Goal: Information Seeking & Learning: Learn about a topic

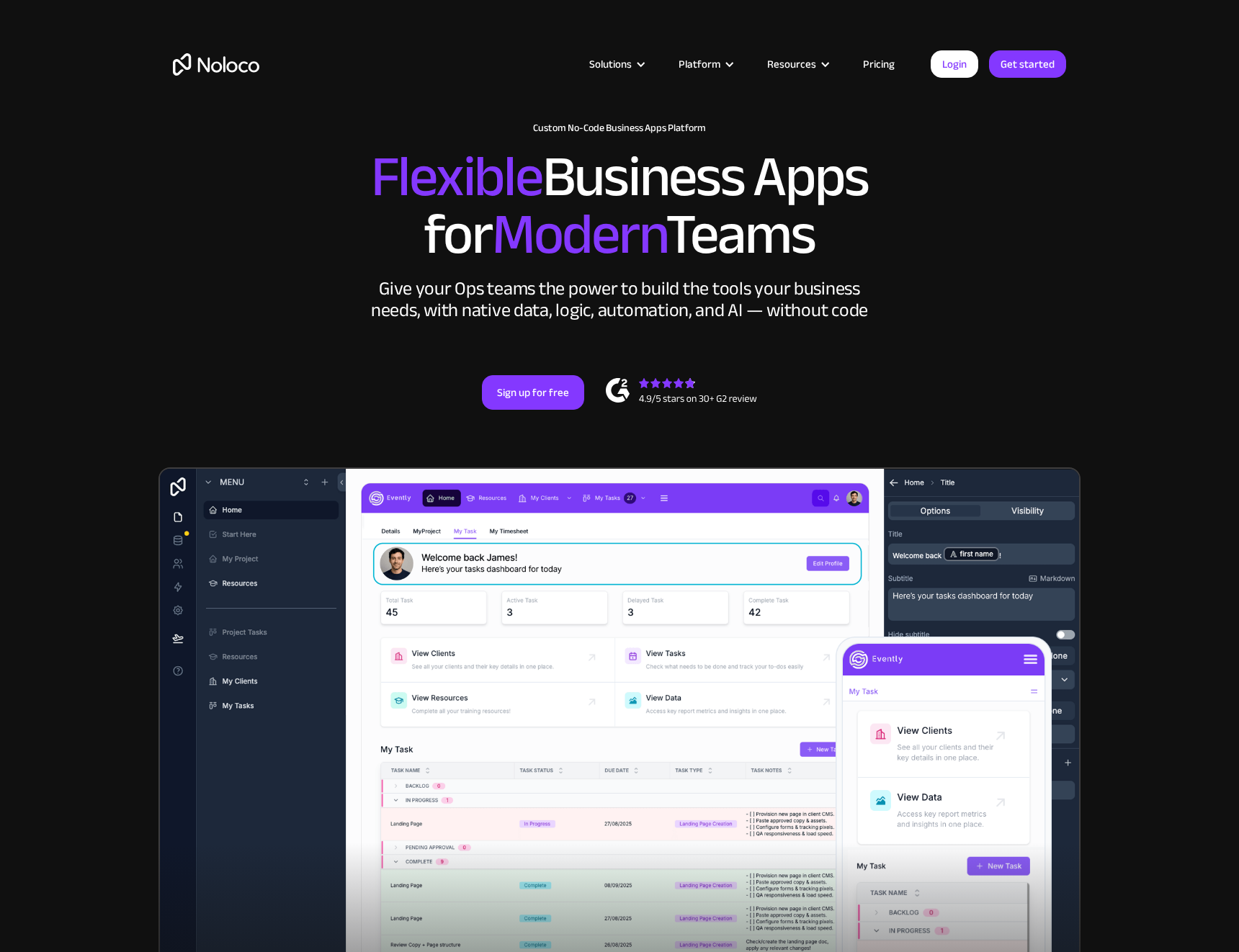
click at [887, 69] on link "Pricing" at bounding box center [879, 64] width 68 height 19
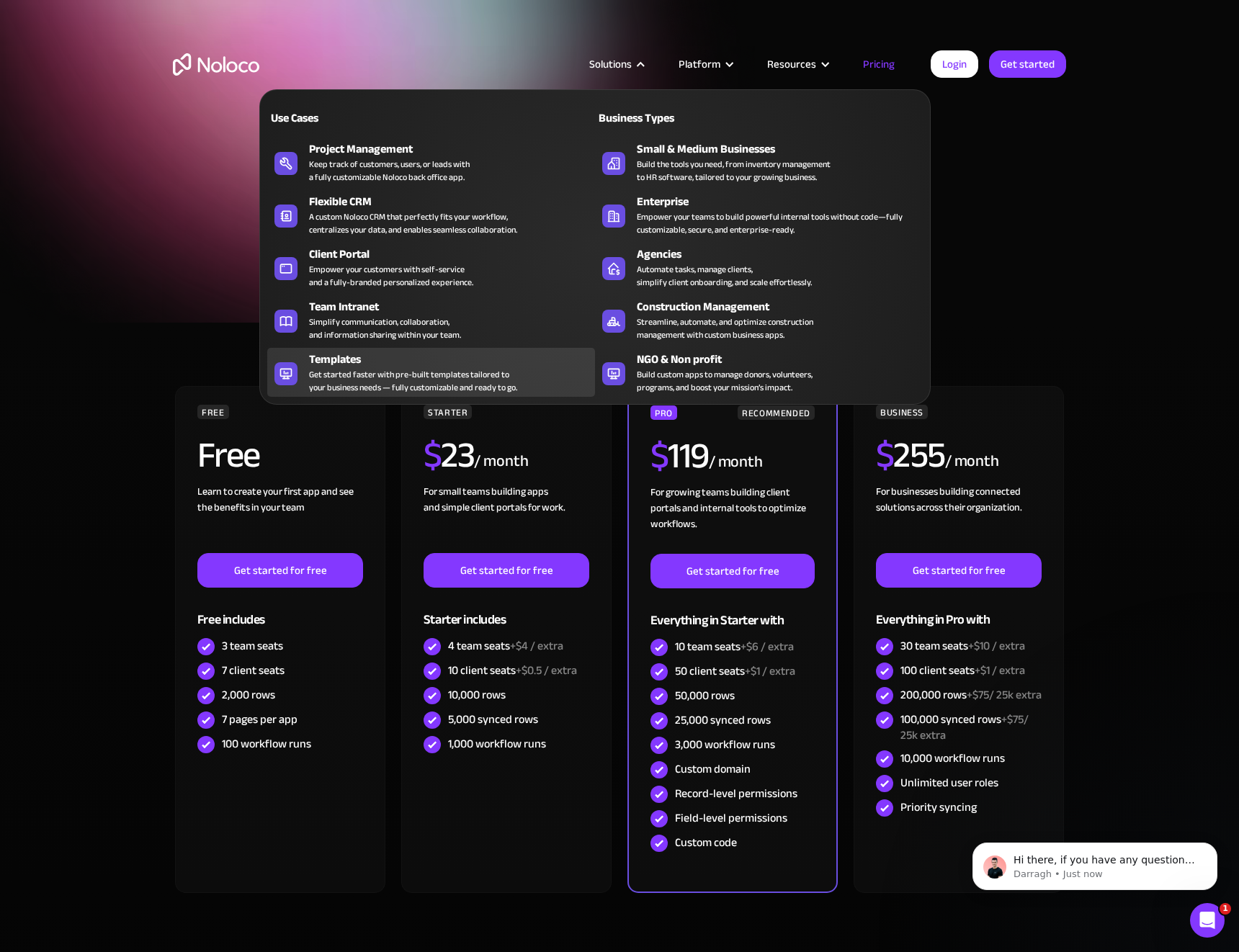
click at [365, 358] on div "Templates" at bounding box center [455, 359] width 292 height 17
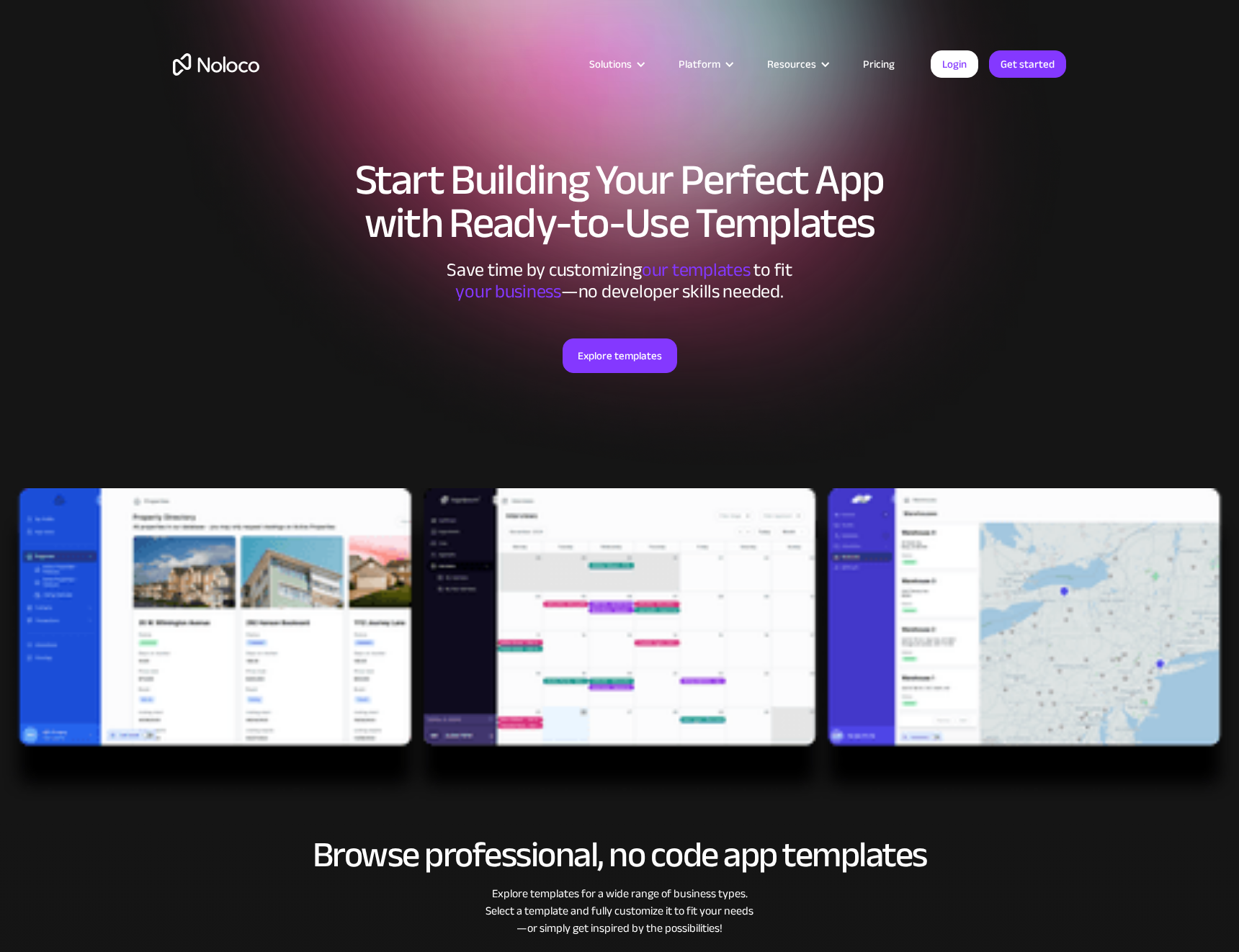
click at [365, 358] on div "Explore templates" at bounding box center [620, 373] width 894 height 143
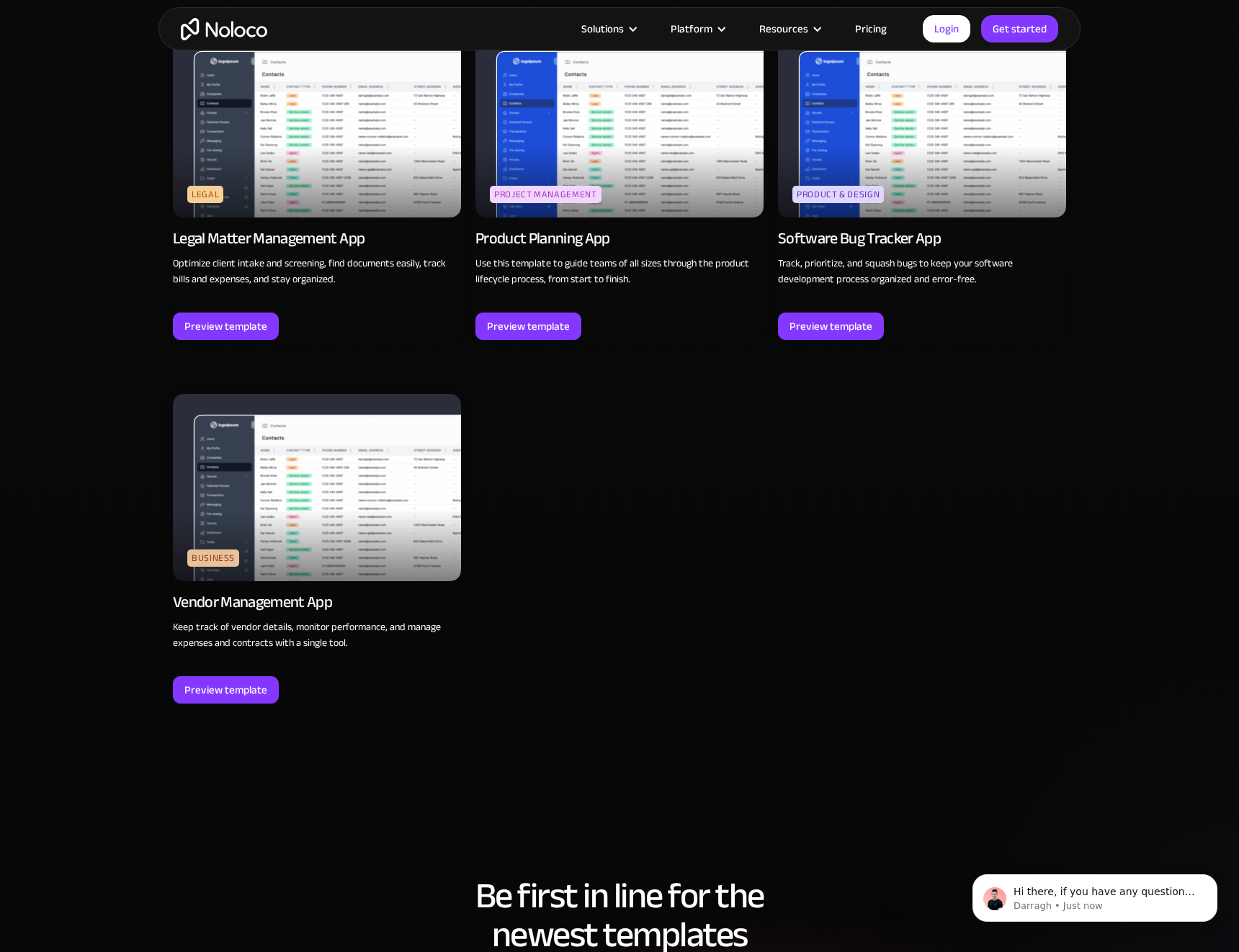
scroll to position [4171, 0]
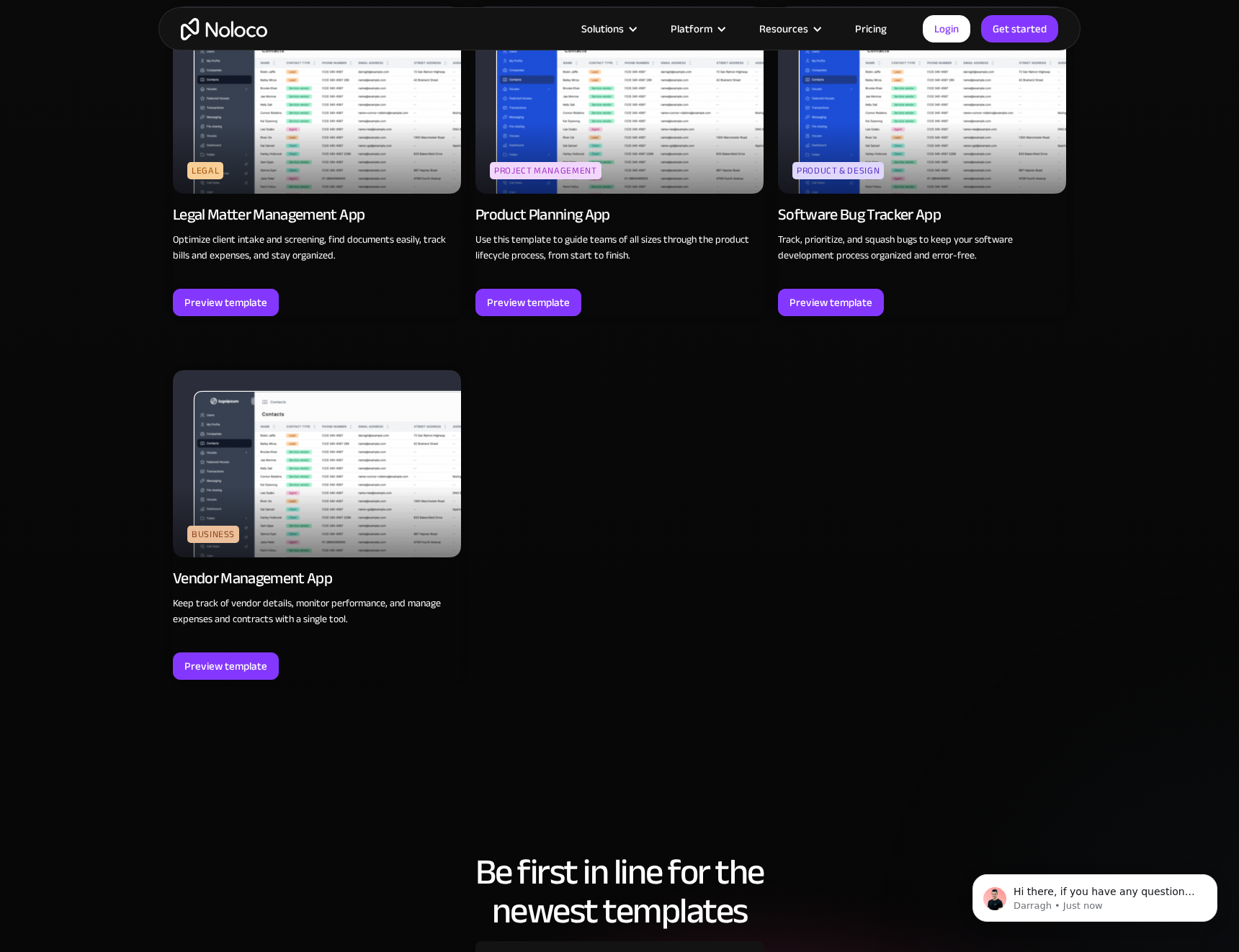
click at [278, 508] on img at bounding box center [317, 464] width 288 height 187
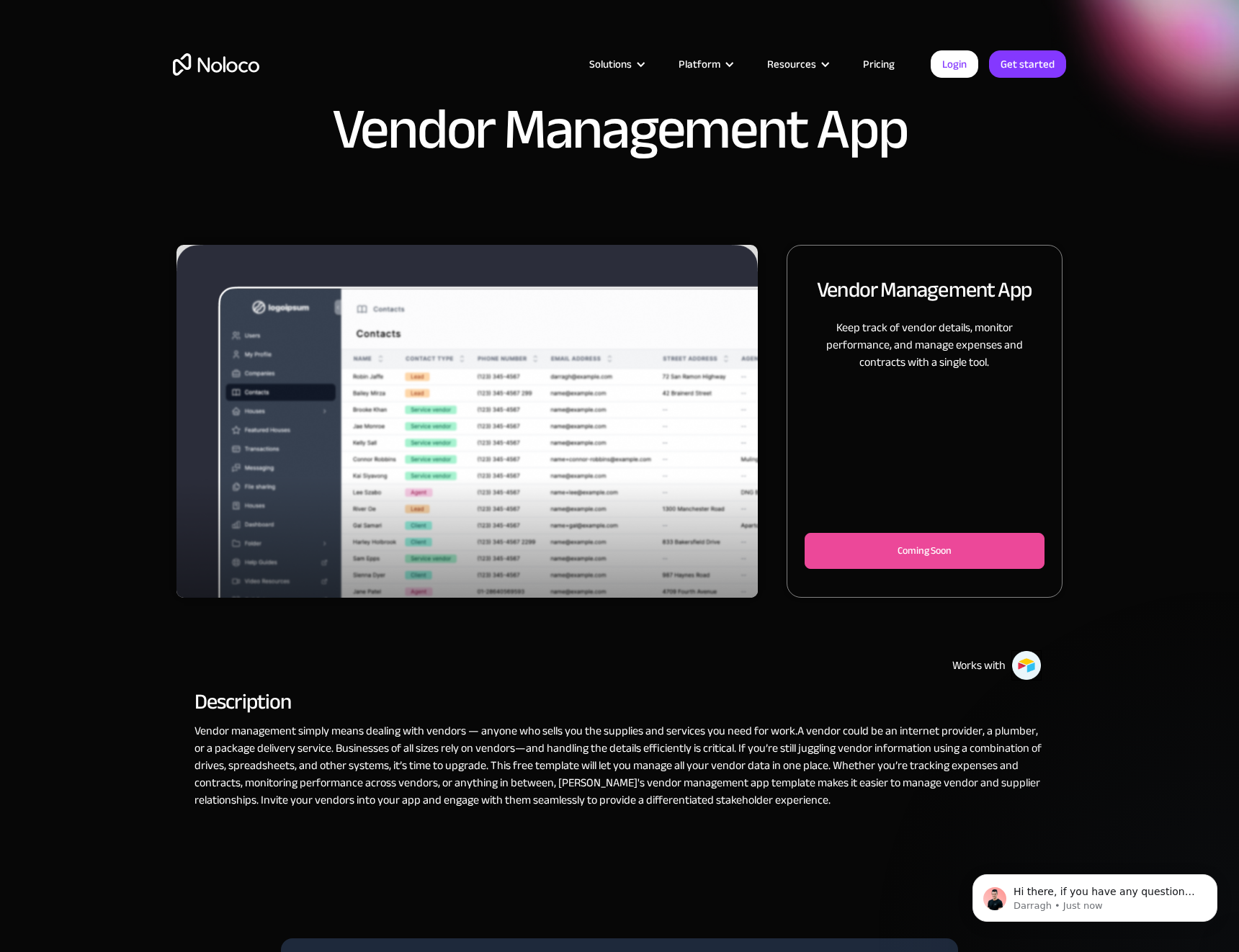
click at [532, 473] on img "1 of 3" at bounding box center [467, 434] width 581 height 377
click at [901, 545] on div "Coming Soon" at bounding box center [924, 551] width 192 height 17
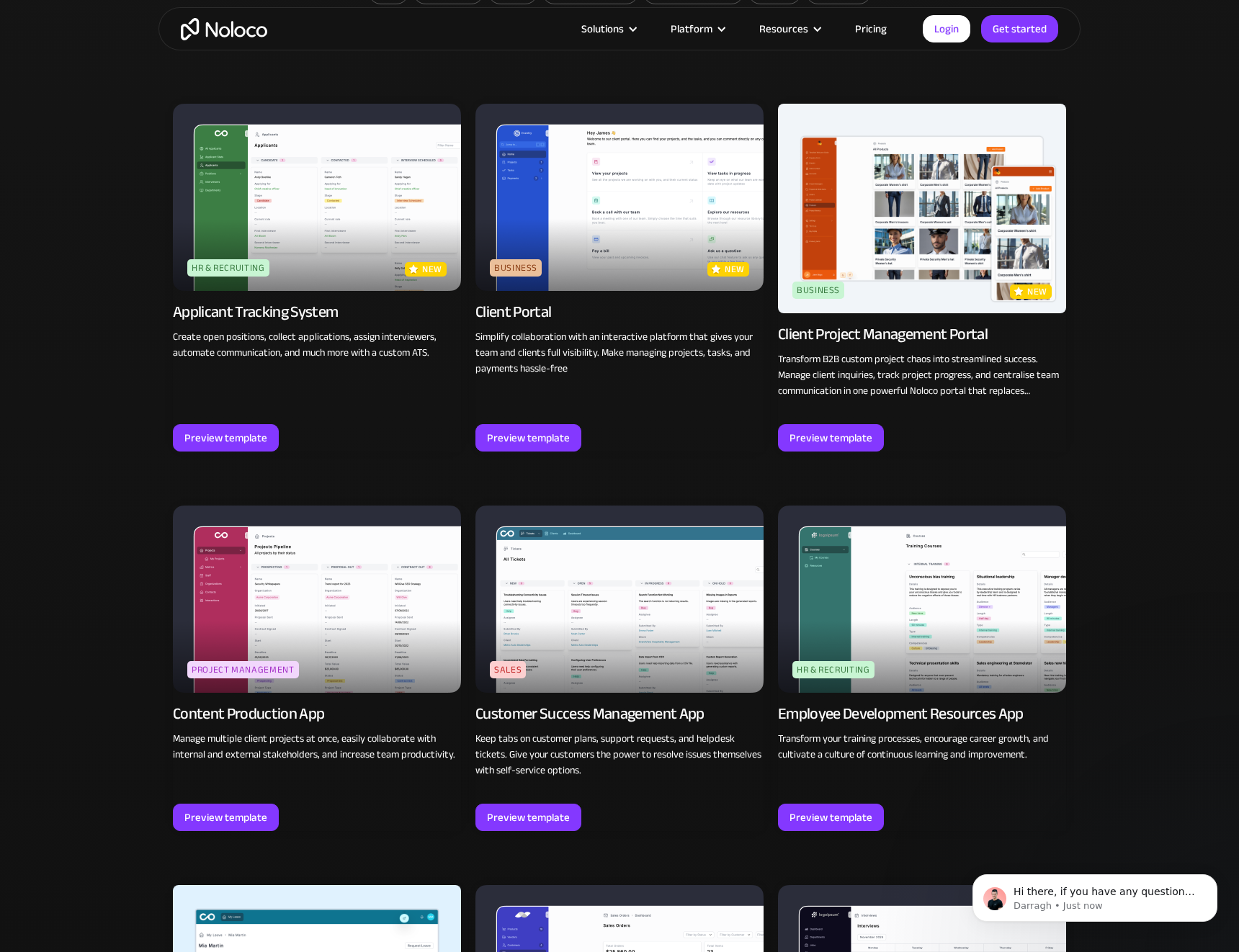
scroll to position [1008, 0]
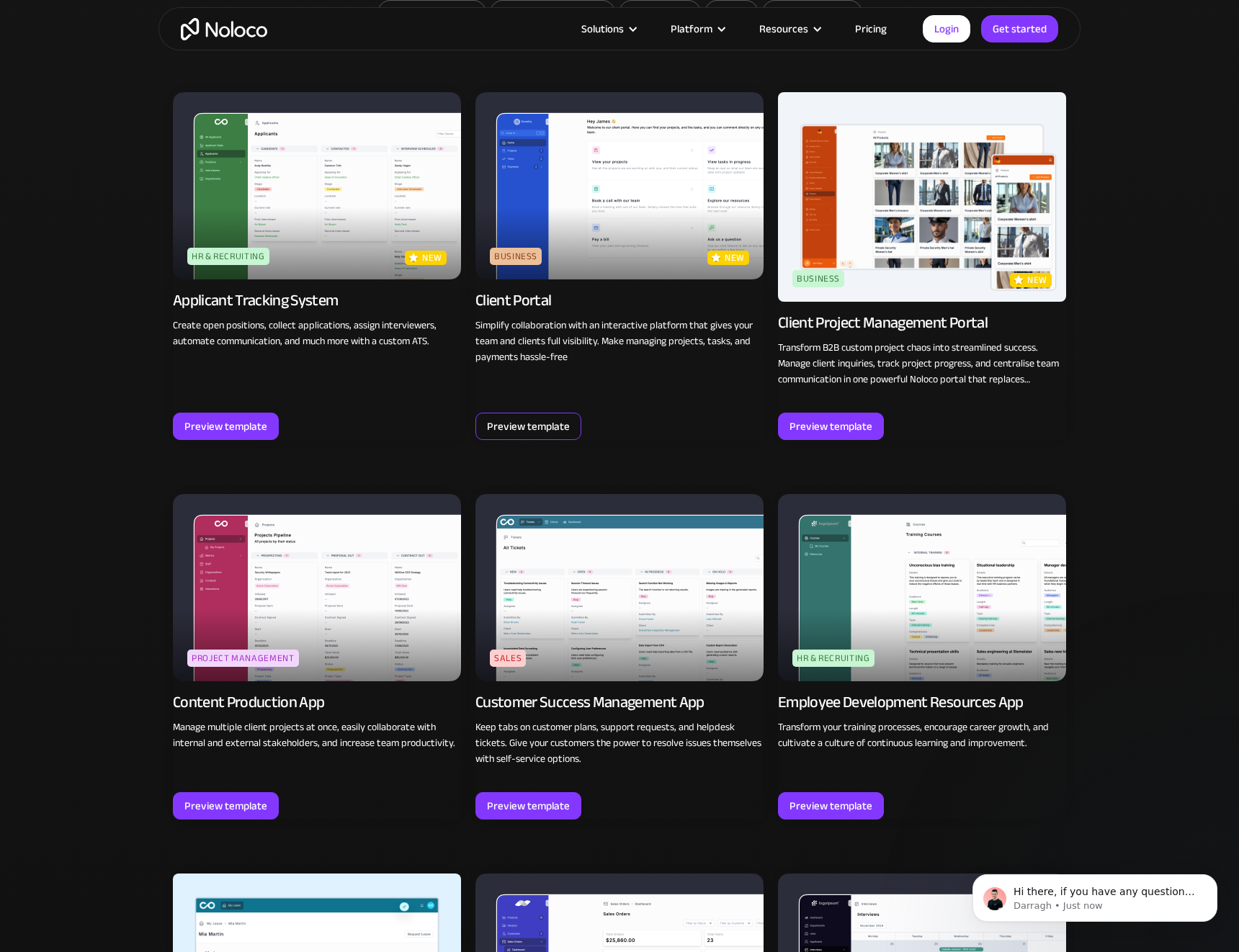
click at [515, 417] on div "Preview template" at bounding box center [528, 427] width 83 height 19
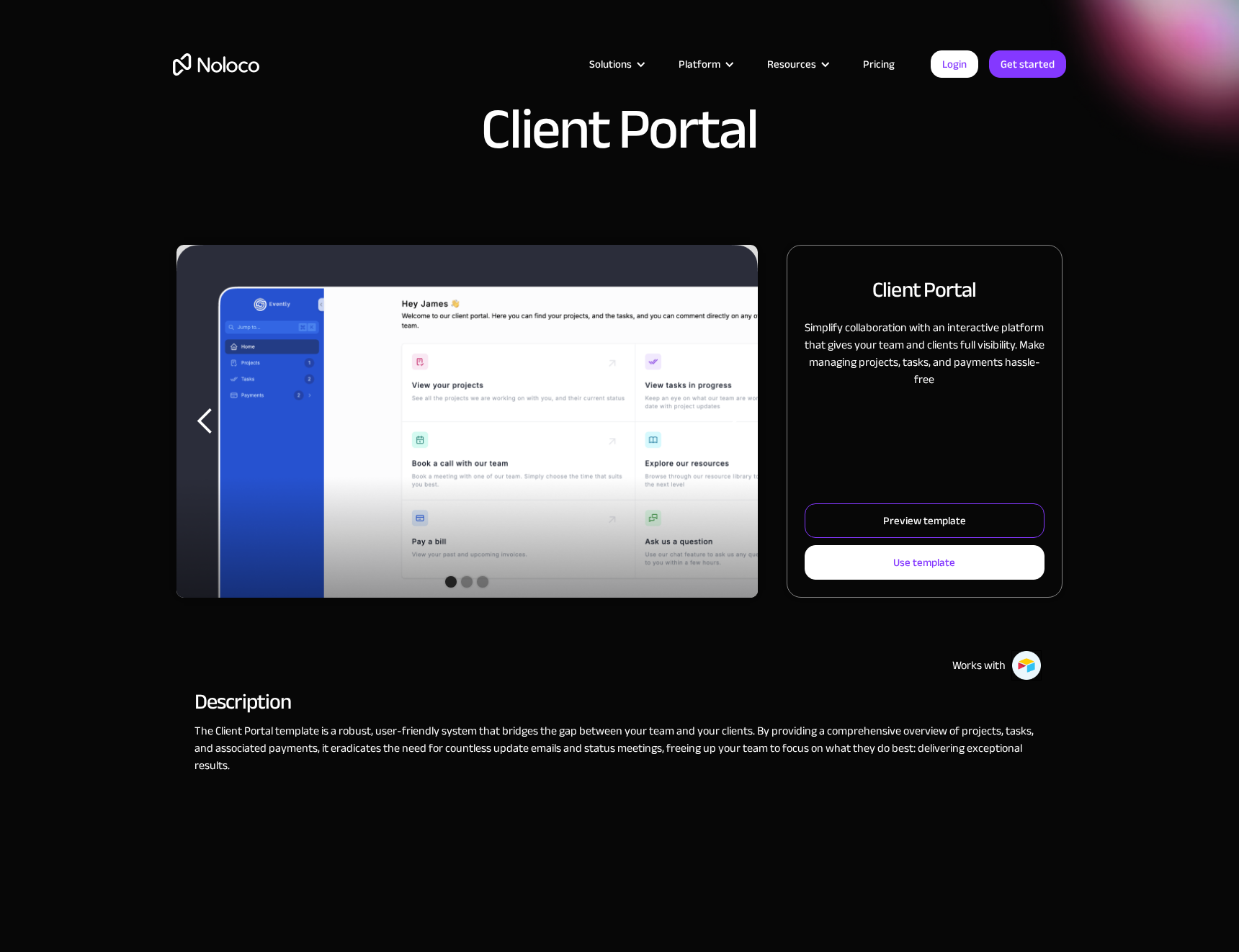
click at [965, 534] on link "Preview template" at bounding box center [924, 520] width 240 height 35
